Goal: Task Accomplishment & Management: Manage account settings

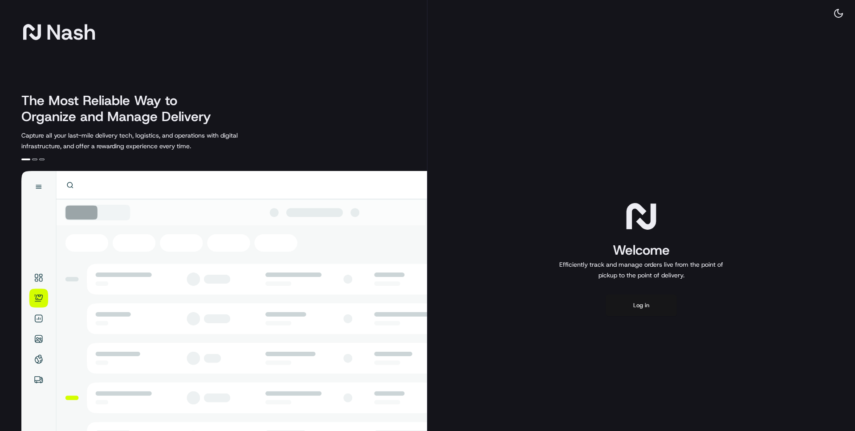
click at [649, 305] on button "Log in" at bounding box center [641, 305] width 71 height 21
